Goal: Task Accomplishment & Management: Use online tool/utility

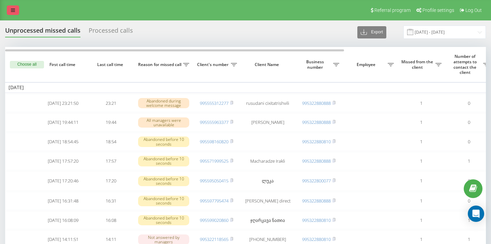
click at [16, 6] on link at bounding box center [13, 10] width 12 height 10
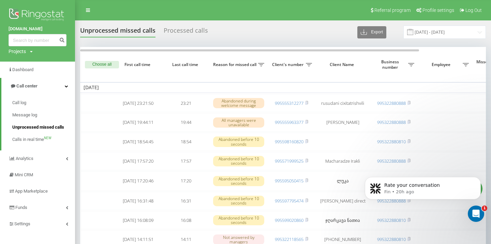
click at [34, 125] on span "Unprocessed missed calls" at bounding box center [38, 127] width 52 height 7
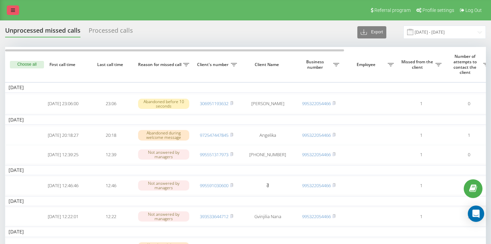
click at [11, 9] on icon at bounding box center [13, 10] width 4 height 5
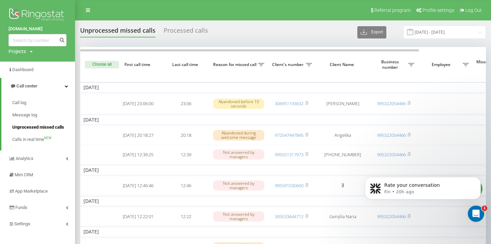
click at [40, 129] on span "Unprocessed missed calls" at bounding box center [38, 127] width 52 height 7
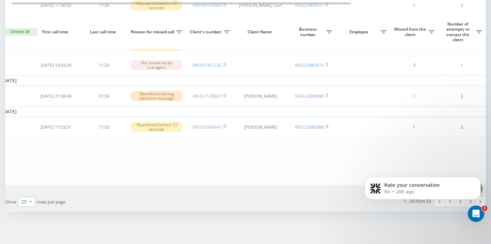
click at [27, 202] on icon at bounding box center [31, 201] width 10 height 13
click at [31, 181] on div "50" at bounding box center [26, 182] width 16 height 10
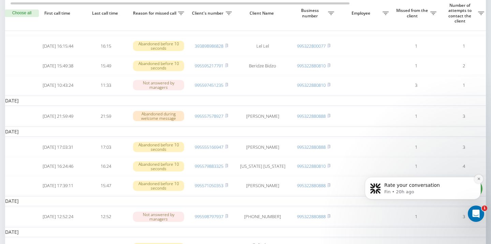
click at [479, 179] on icon "Dismiss notification" at bounding box center [479, 179] width 4 height 4
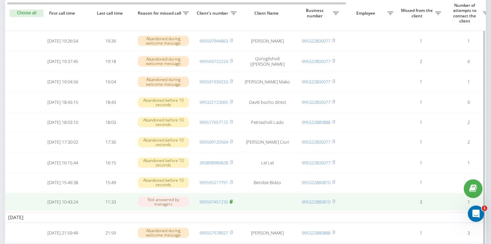
click at [232, 204] on rect at bounding box center [231, 202] width 2 height 3
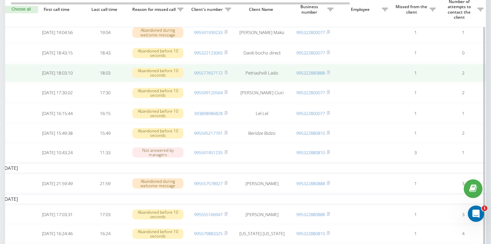
scroll to position [0, 5]
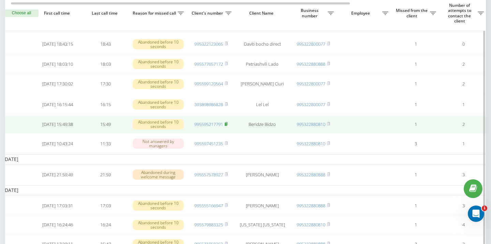
click at [227, 126] on rect at bounding box center [225, 124] width 2 height 3
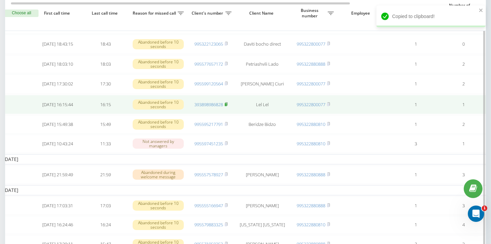
click at [227, 106] on rect at bounding box center [225, 104] width 2 height 3
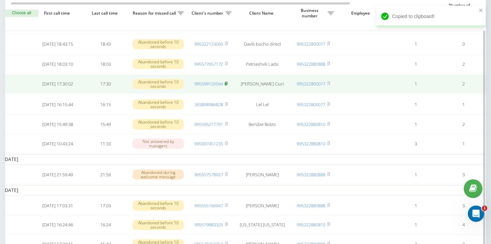
click at [227, 85] on rect at bounding box center [225, 83] width 2 height 3
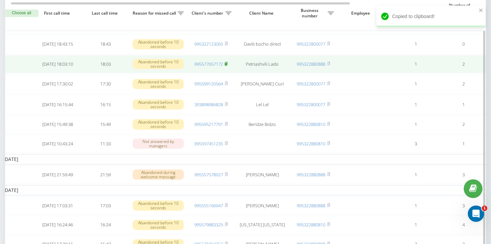
click at [227, 66] on rect at bounding box center [225, 64] width 2 height 3
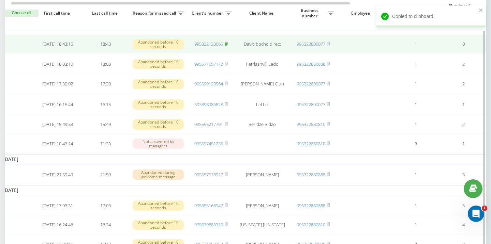
click at [227, 46] on icon at bounding box center [225, 44] width 3 height 4
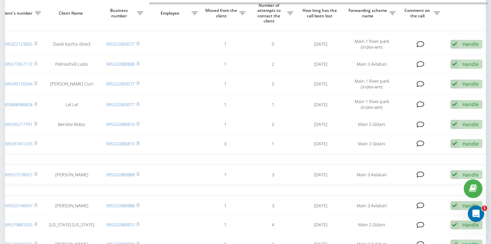
scroll to position [0, 201]
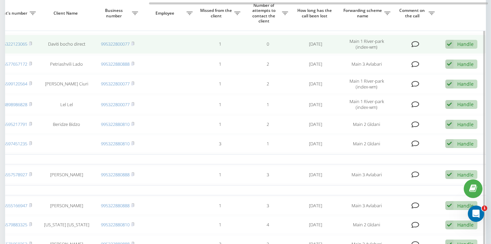
click at [470, 47] on div "Handle" at bounding box center [465, 44] width 16 height 6
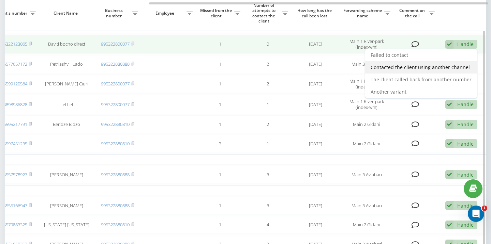
click at [424, 71] on span "Contacted the client using another channel" at bounding box center [419, 67] width 99 height 6
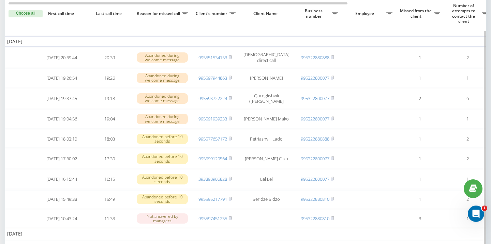
scroll to position [0, 2]
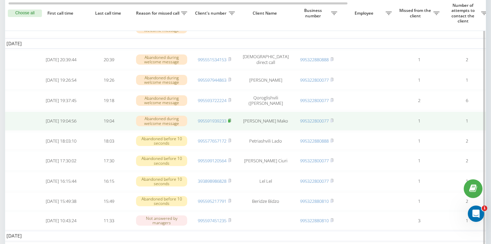
click at [230, 123] on rect at bounding box center [229, 121] width 2 height 3
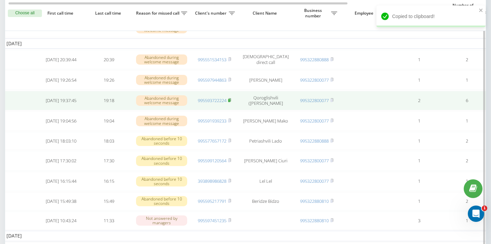
click at [231, 102] on icon at bounding box center [229, 100] width 3 height 4
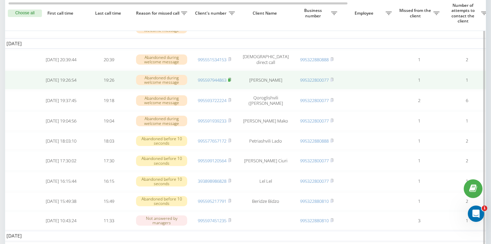
click at [230, 82] on rect at bounding box center [229, 80] width 2 height 3
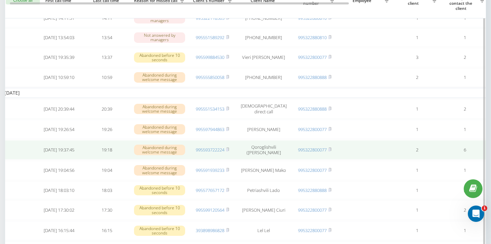
scroll to position [258, 0]
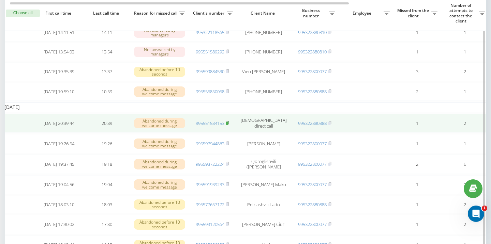
click at [228, 125] on rect at bounding box center [227, 123] width 2 height 3
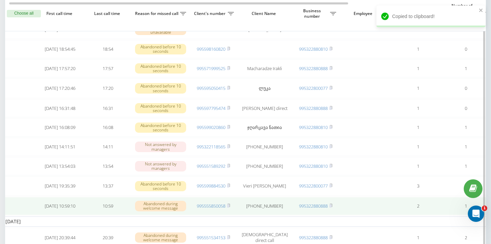
scroll to position [141, 0]
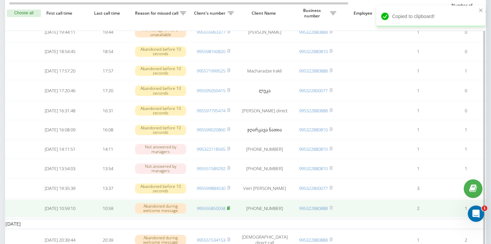
click at [230, 209] on icon at bounding box center [228, 207] width 2 height 3
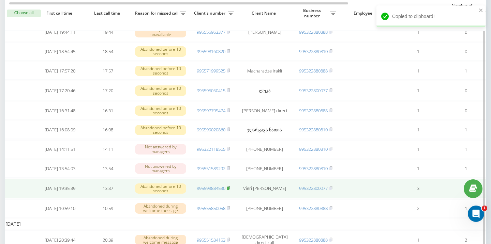
click at [229, 190] on rect at bounding box center [228, 188] width 2 height 3
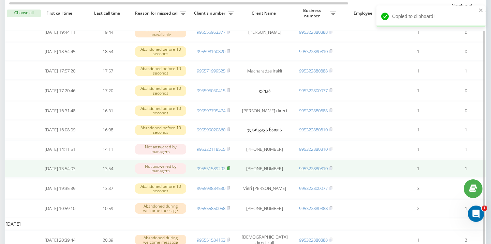
click at [230, 170] on icon at bounding box center [228, 168] width 3 height 4
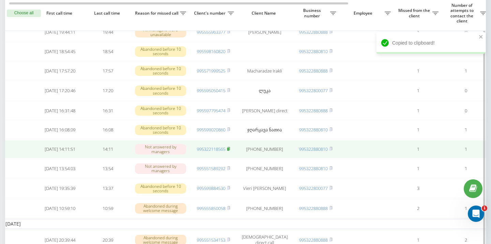
click at [229, 151] on rect at bounding box center [228, 149] width 2 height 3
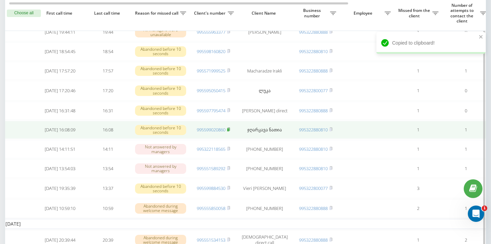
click at [228, 131] on icon at bounding box center [228, 129] width 2 height 3
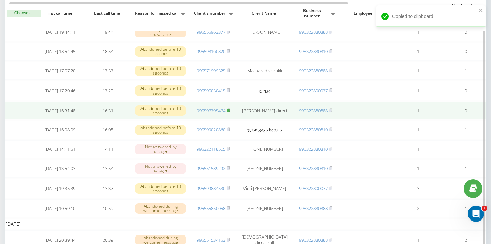
click at [229, 112] on rect at bounding box center [228, 110] width 2 height 3
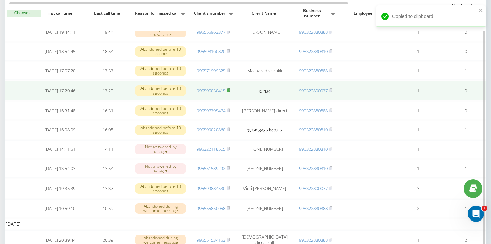
click at [229, 92] on rect at bounding box center [228, 90] width 2 height 3
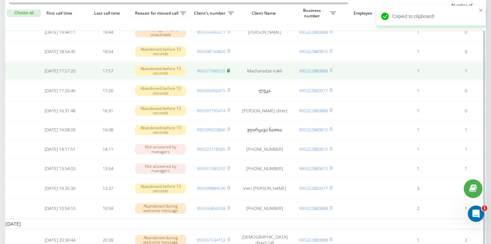
click at [230, 72] on icon at bounding box center [228, 70] width 2 height 3
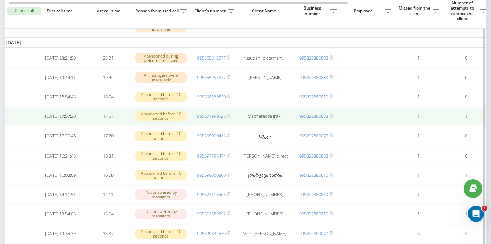
scroll to position [92, 0]
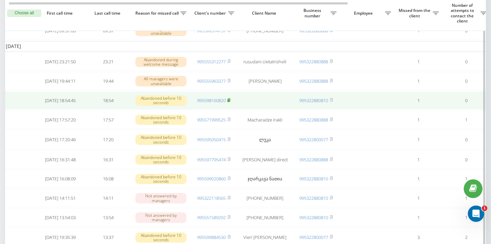
click at [229, 102] on rect at bounding box center [228, 100] width 2 height 3
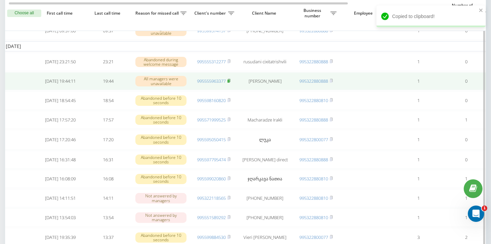
click at [230, 83] on icon at bounding box center [228, 81] width 3 height 4
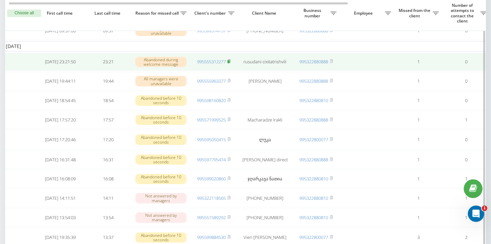
click at [229, 63] on rect at bounding box center [228, 61] width 2 height 3
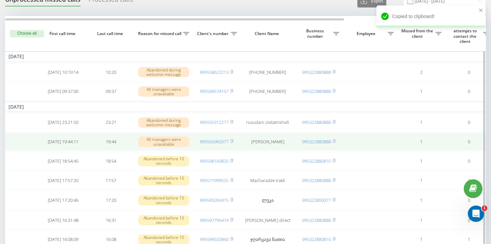
scroll to position [0, 0]
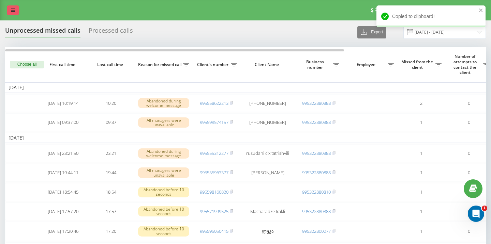
click at [11, 11] on icon at bounding box center [13, 10] width 4 height 5
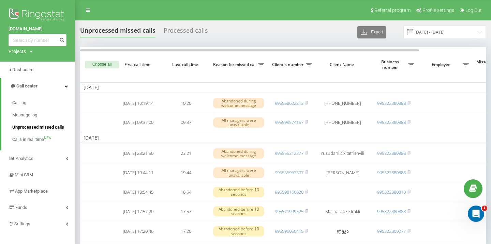
click at [40, 128] on span "Unprocessed missed calls" at bounding box center [38, 127] width 52 height 7
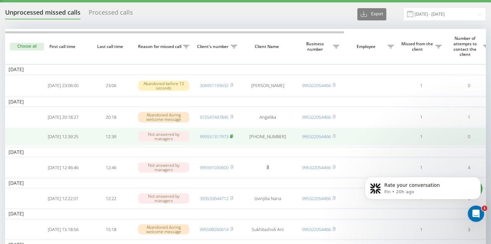
scroll to position [19, 0]
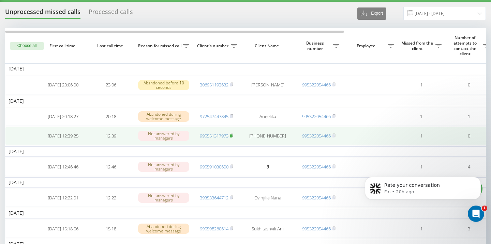
click at [232, 138] on rect at bounding box center [231, 136] width 2 height 3
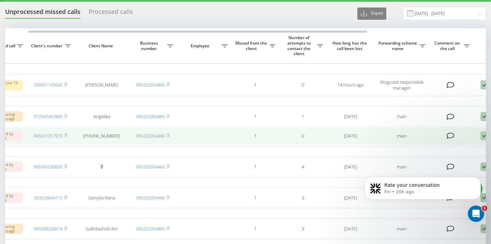
scroll to position [0, 201]
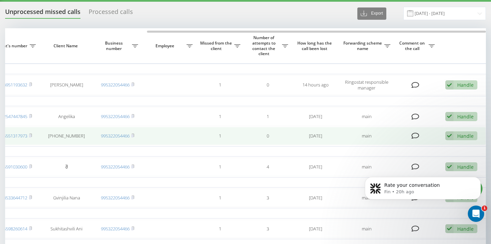
click at [471, 139] on div "Handle" at bounding box center [465, 136] width 16 height 6
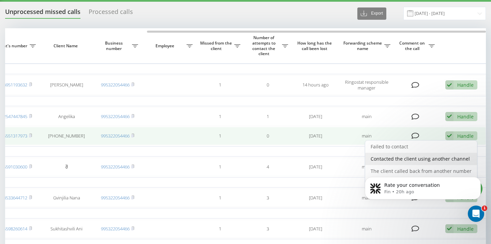
click at [425, 161] on span "Contacted the client using another channel" at bounding box center [419, 159] width 99 height 6
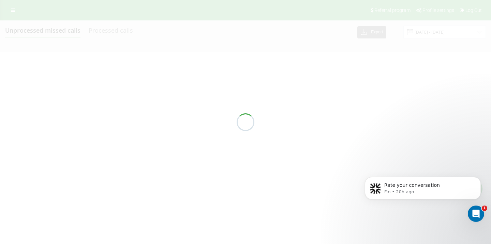
scroll to position [0, 0]
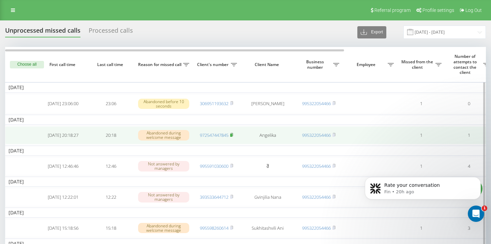
click at [233, 136] on icon at bounding box center [231, 135] width 3 height 4
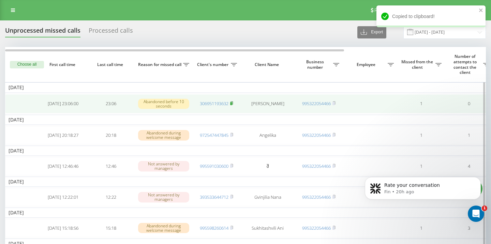
click at [233, 103] on icon at bounding box center [231, 103] width 3 height 4
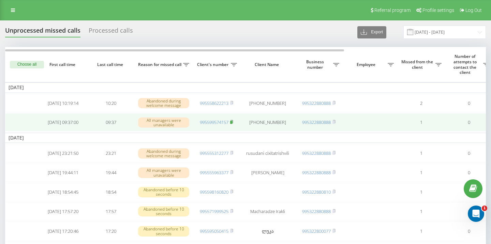
click at [233, 123] on icon at bounding box center [231, 122] width 3 height 4
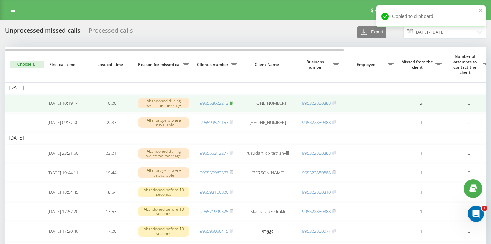
click at [232, 103] on rect at bounding box center [231, 103] width 2 height 3
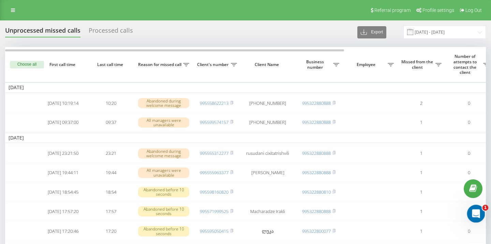
click at [471, 213] on icon "Open Intercom Messenger" at bounding box center [474, 212] width 11 height 11
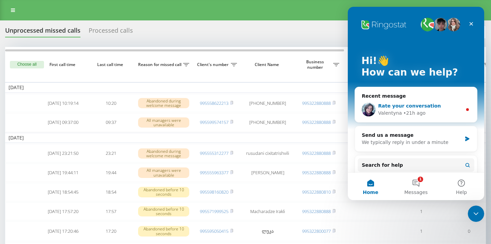
click at [446, 106] on div "Rate your conversation" at bounding box center [420, 106] width 84 height 7
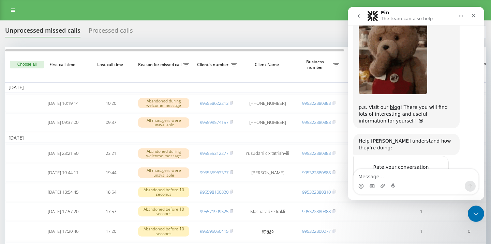
scroll to position [560, 0]
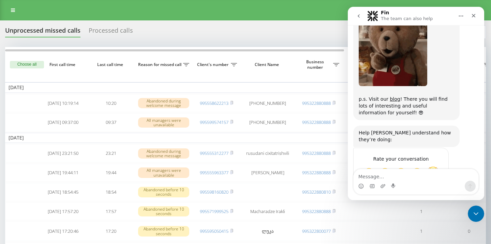
click at [436, 167] on span "Amazing" at bounding box center [432, 173] width 12 height 12
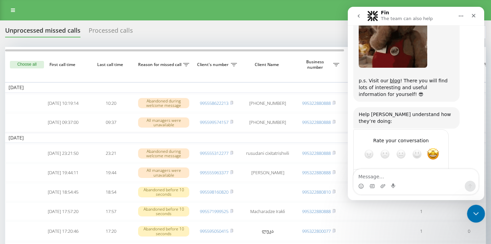
click at [473, 215] on icon "Close Intercom Messenger" at bounding box center [474, 213] width 8 height 8
